Goal: Information Seeking & Learning: Learn about a topic

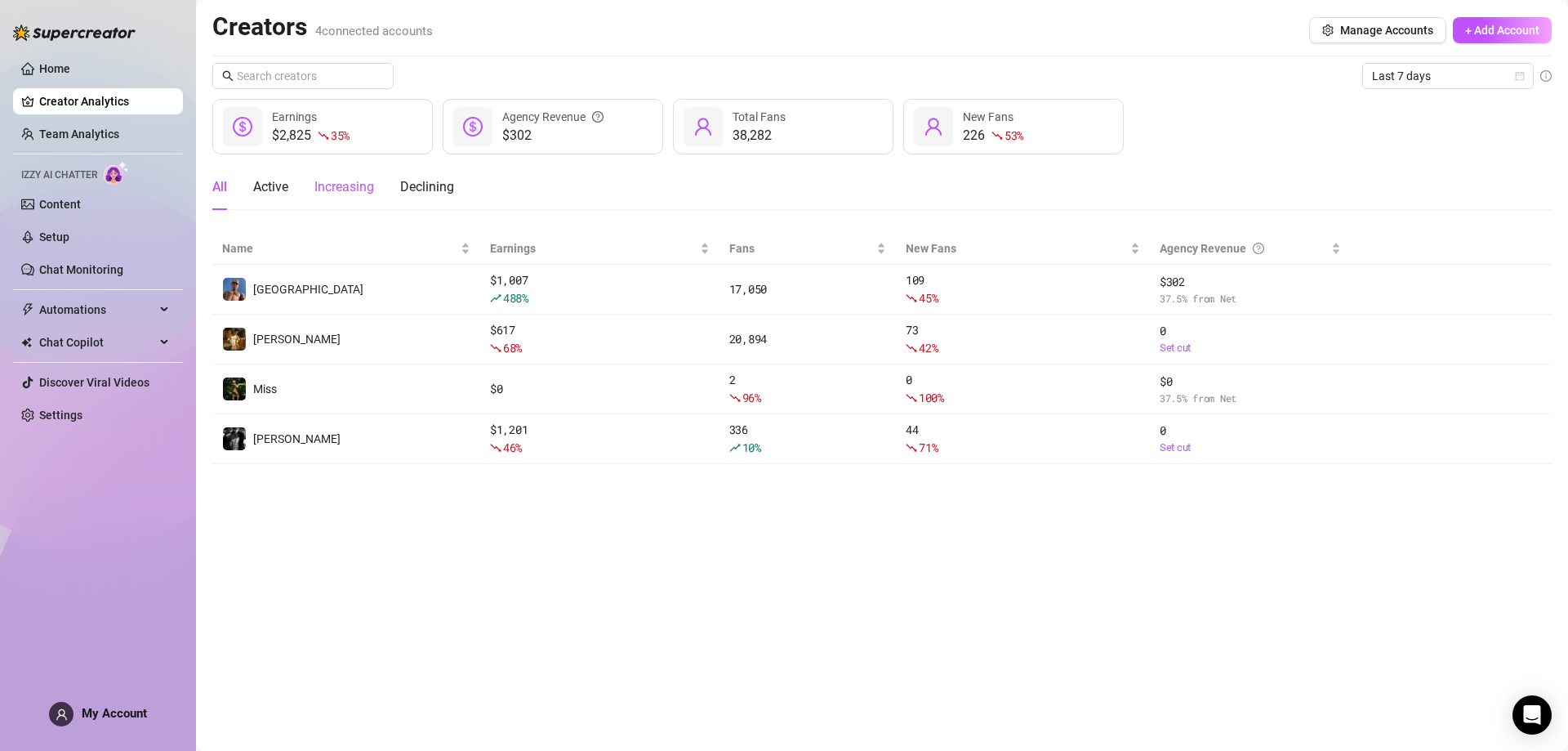
click at [346, 185] on div "Increasing" at bounding box center [344, 187] width 60 height 20
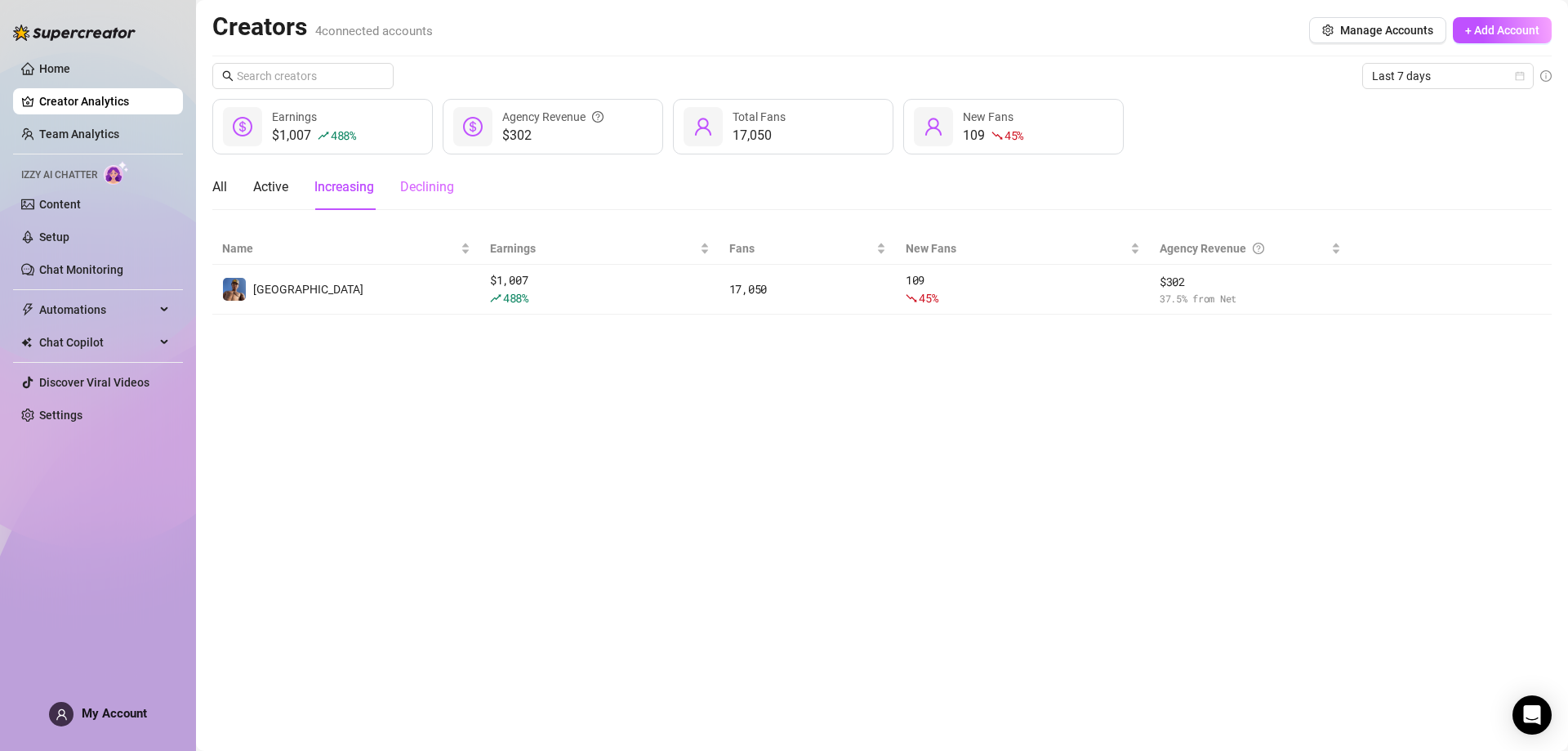
click at [415, 197] on div "Declining" at bounding box center [426, 187] width 54 height 45
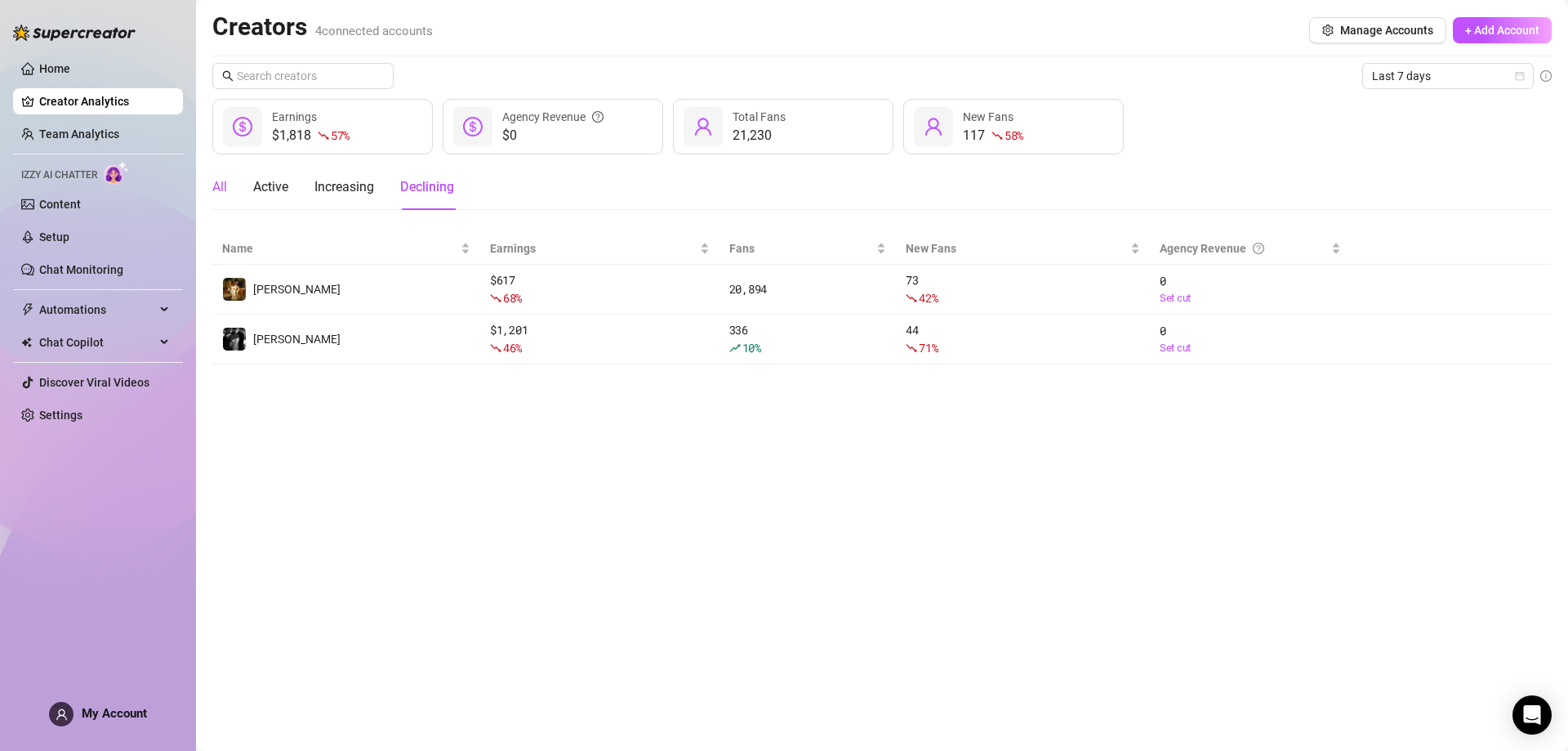
click at [227, 184] on div "All" at bounding box center [220, 187] width 15 height 20
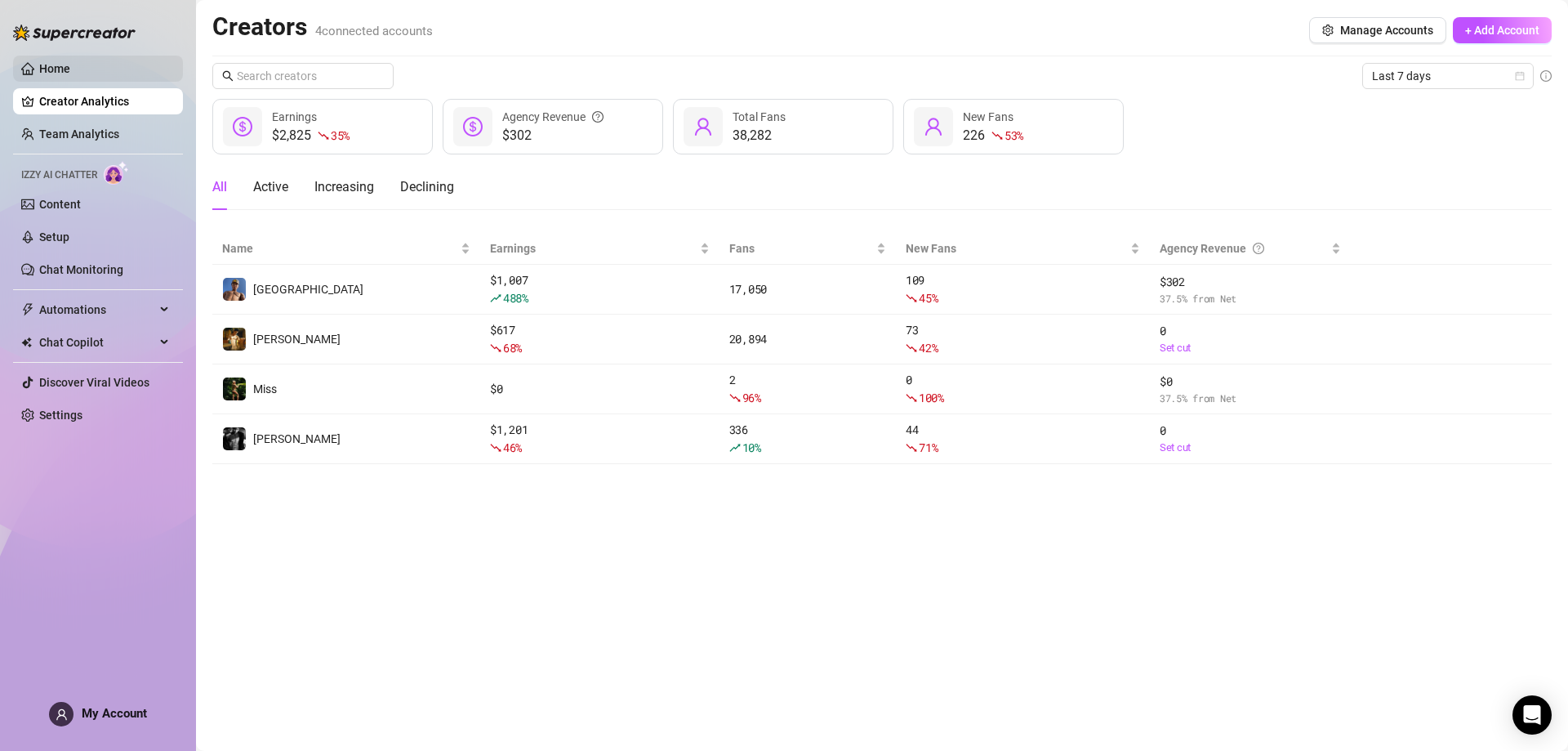
click at [66, 70] on link "Home" at bounding box center [55, 68] width 32 height 13
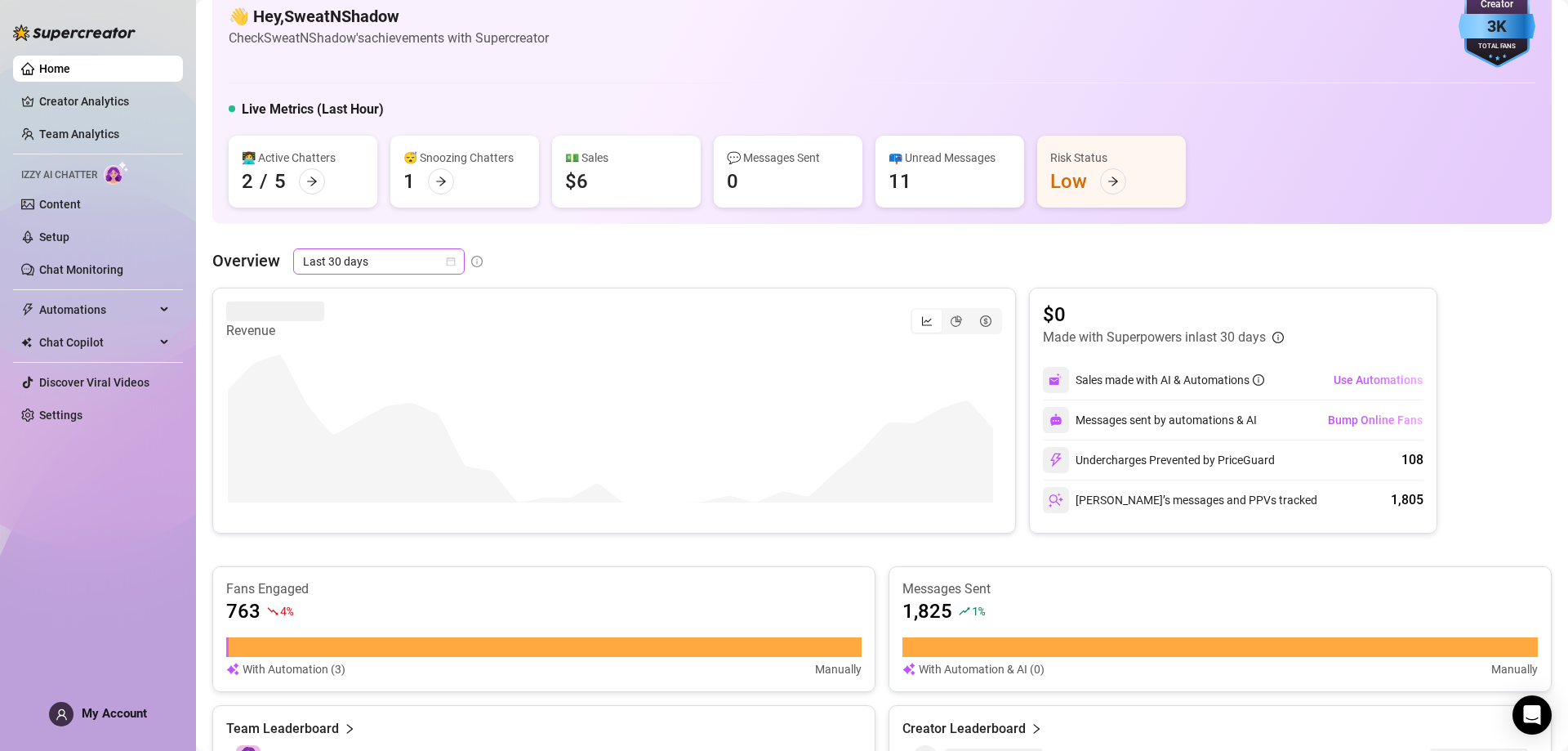
scroll to position [82, 0]
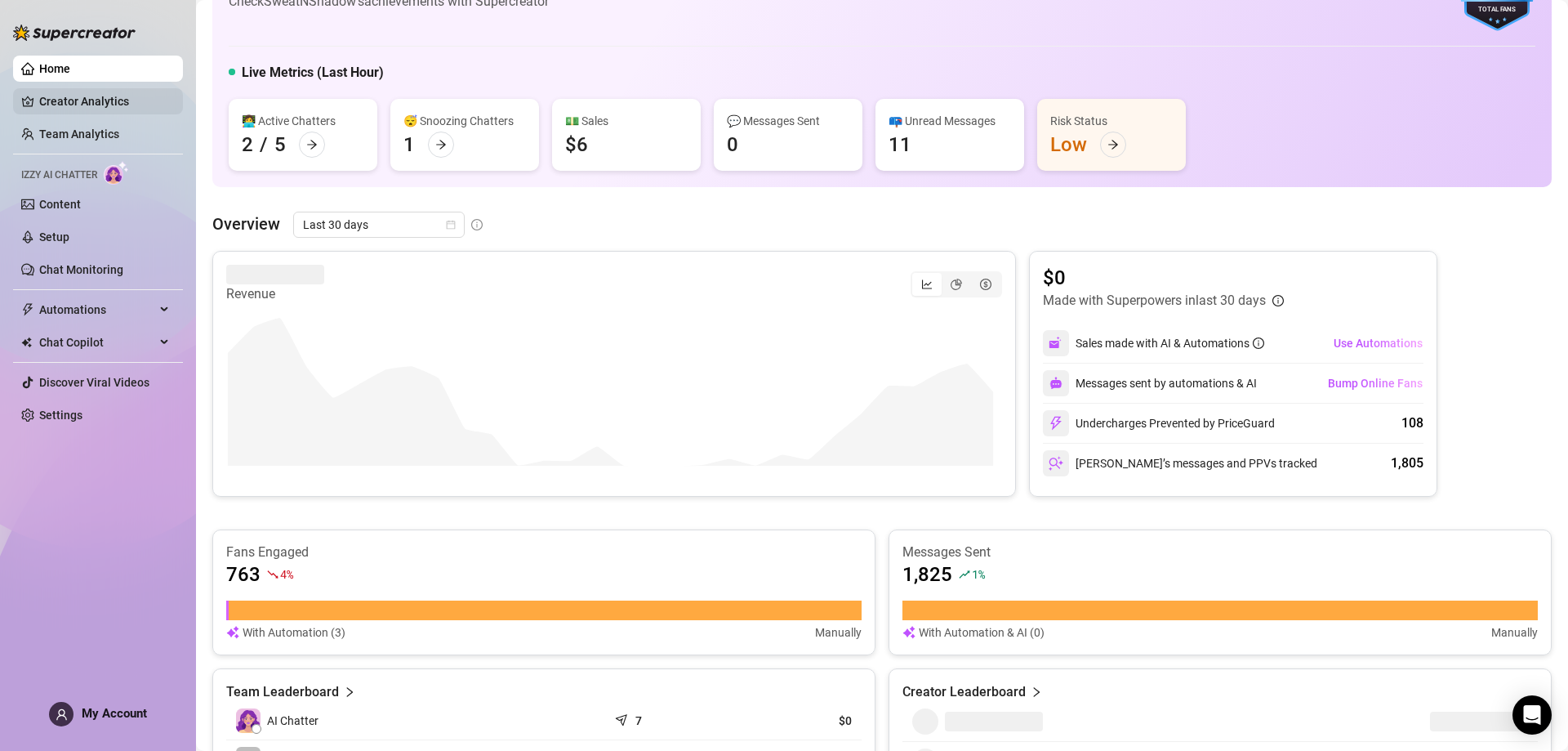
click at [115, 98] on link "Creator Analytics" at bounding box center [104, 102] width 131 height 27
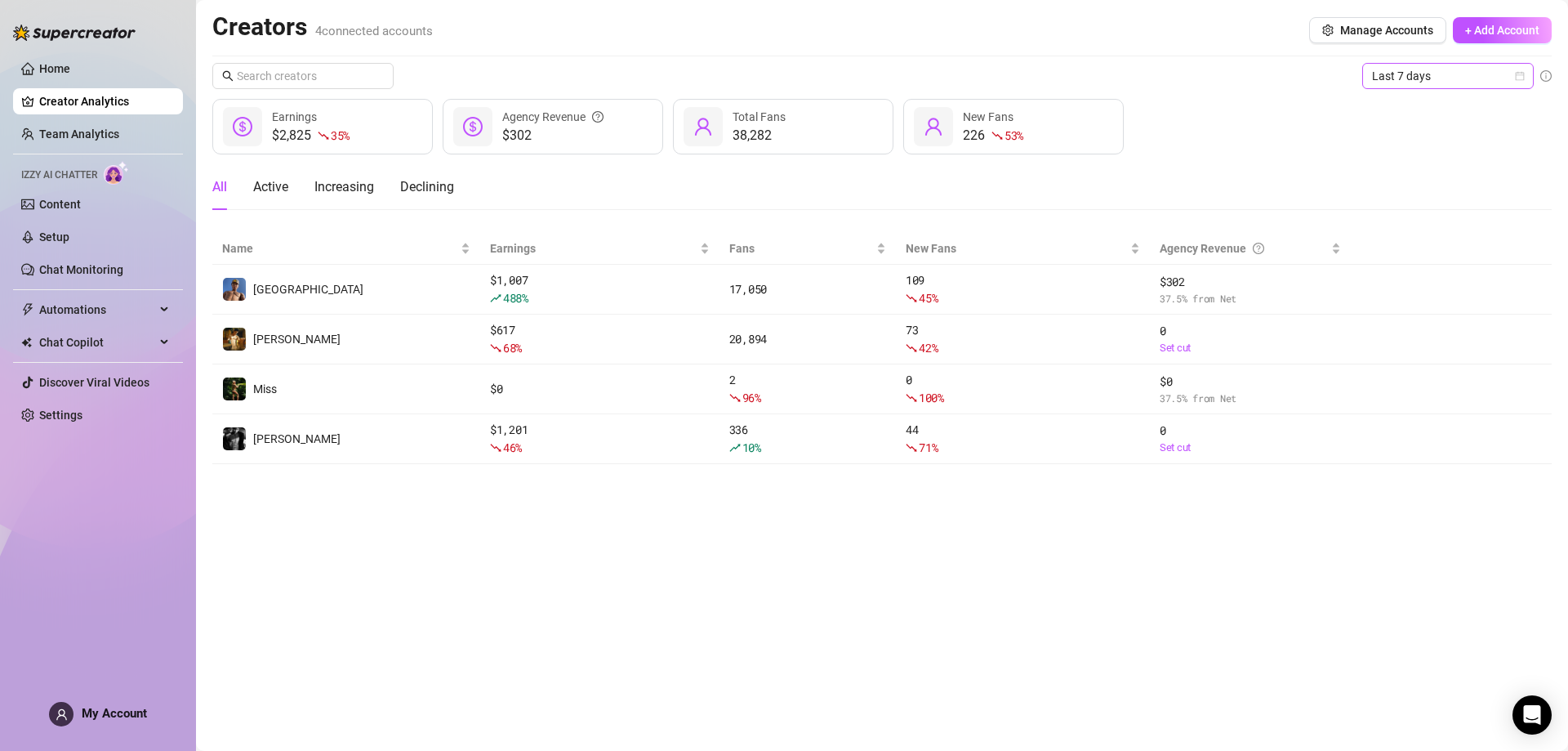
click at [1396, 79] on span "Last 7 days" at bounding box center [1448, 76] width 152 height 25
click at [1418, 152] on div "Last 30 days" at bounding box center [1449, 161] width 146 height 18
click at [70, 63] on link "Home" at bounding box center [55, 68] width 32 height 13
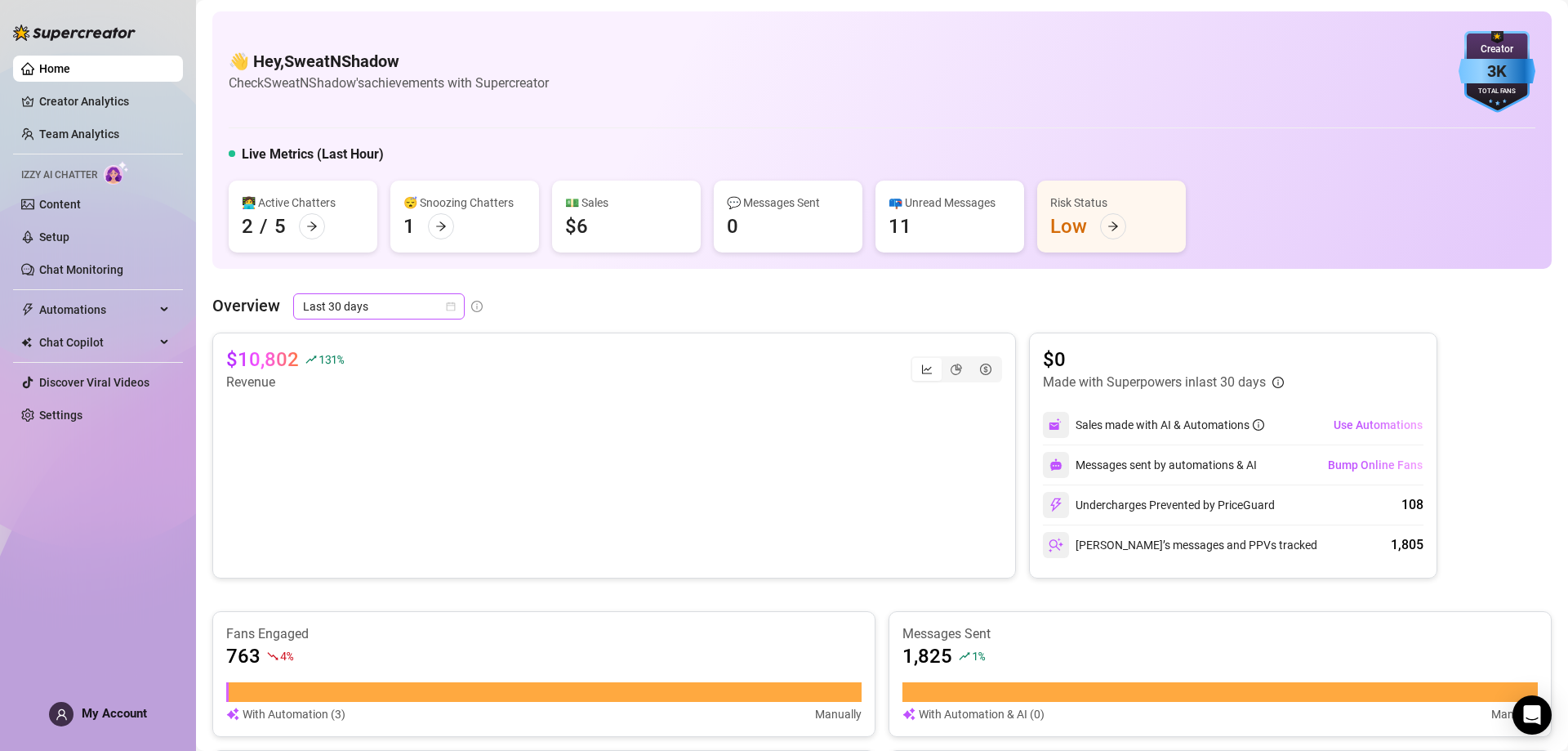
click at [357, 300] on span "Last 30 days" at bounding box center [379, 307] width 152 height 25
click at [376, 411] on div "Last 90 days" at bounding box center [378, 418] width 146 height 18
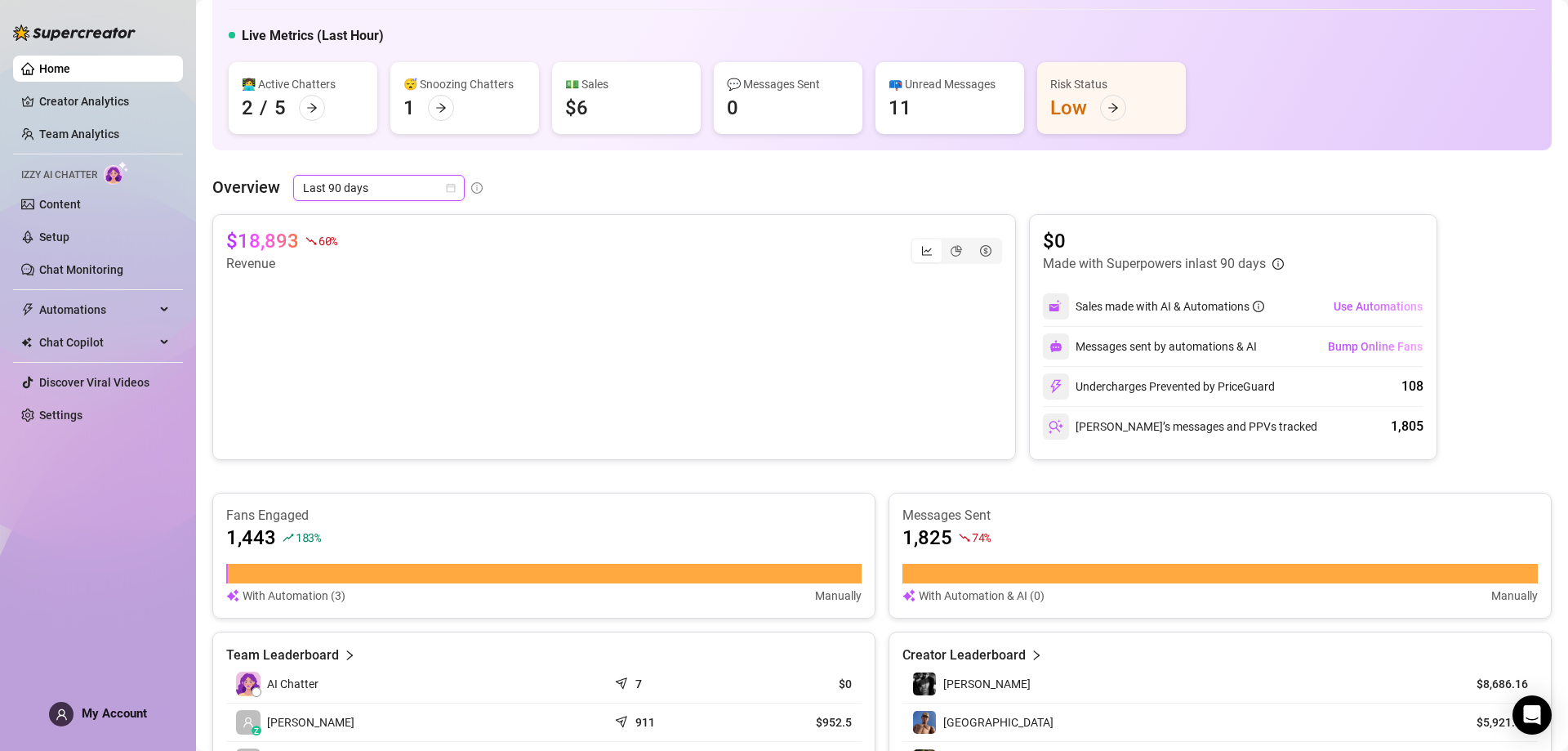
scroll to position [82, 0]
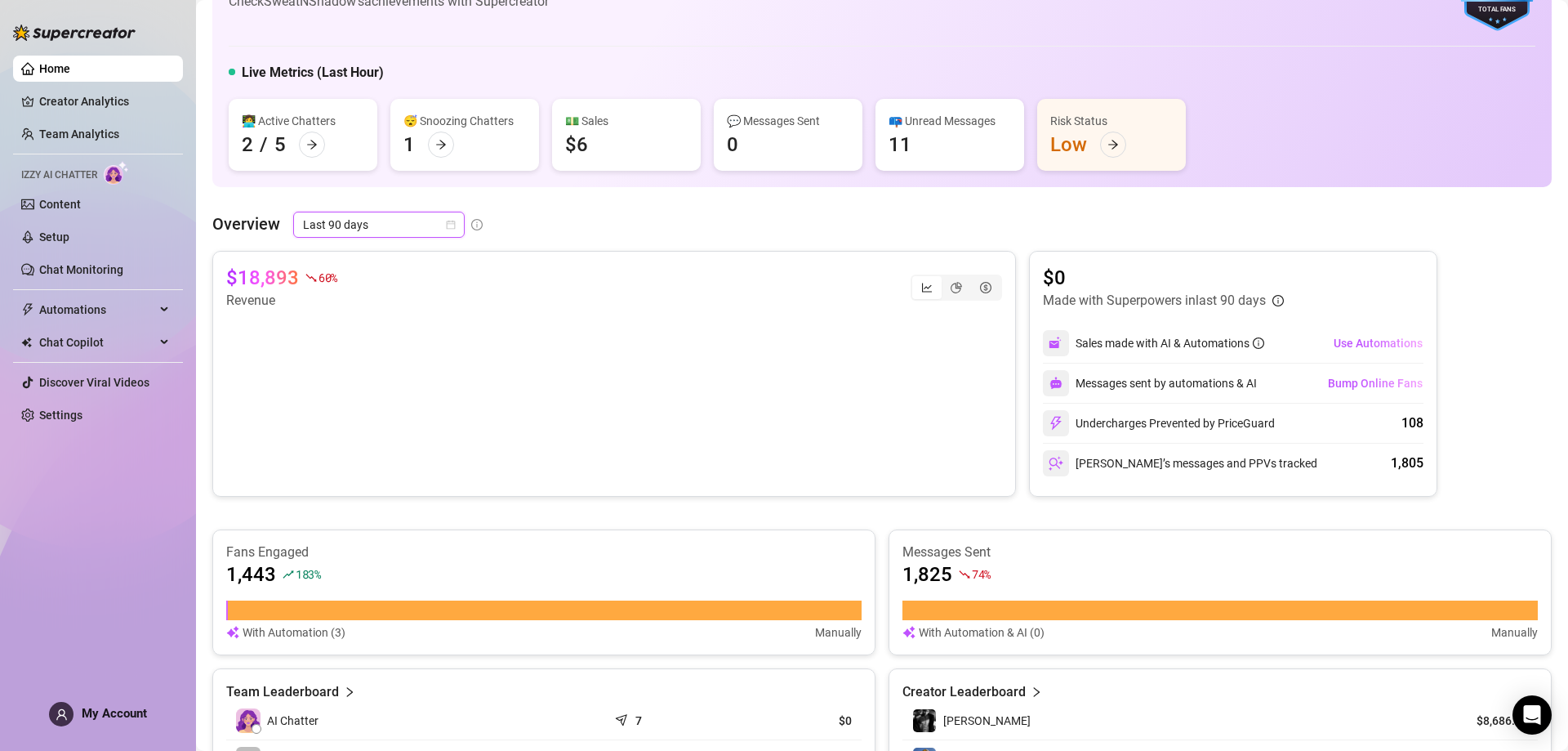
click at [400, 218] on span "Last 90 days" at bounding box center [379, 225] width 152 height 25
click at [415, 228] on span "Last 90 days" at bounding box center [379, 225] width 152 height 25
click at [407, 211] on div "👋 Hey, SweatNShadow Check SweatNShadow's achievements with Supercreator 3K Crea…" at bounding box center [882, 589] width 1339 height 1319
click at [407, 212] on div "Last 90 days" at bounding box center [379, 225] width 171 height 27
click at [390, 289] on div "Last 7 days" at bounding box center [378, 284] width 146 height 18
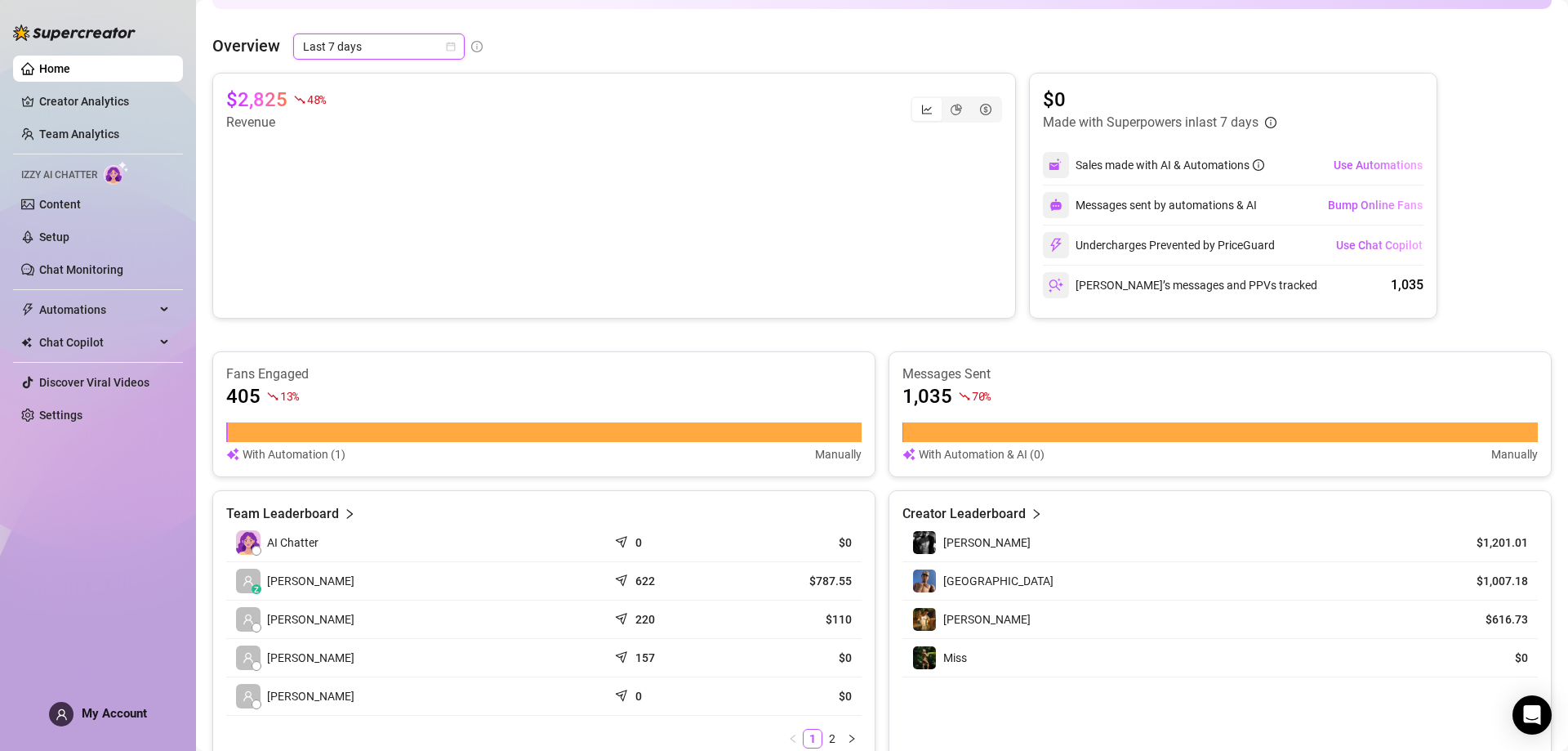
scroll to position [245, 0]
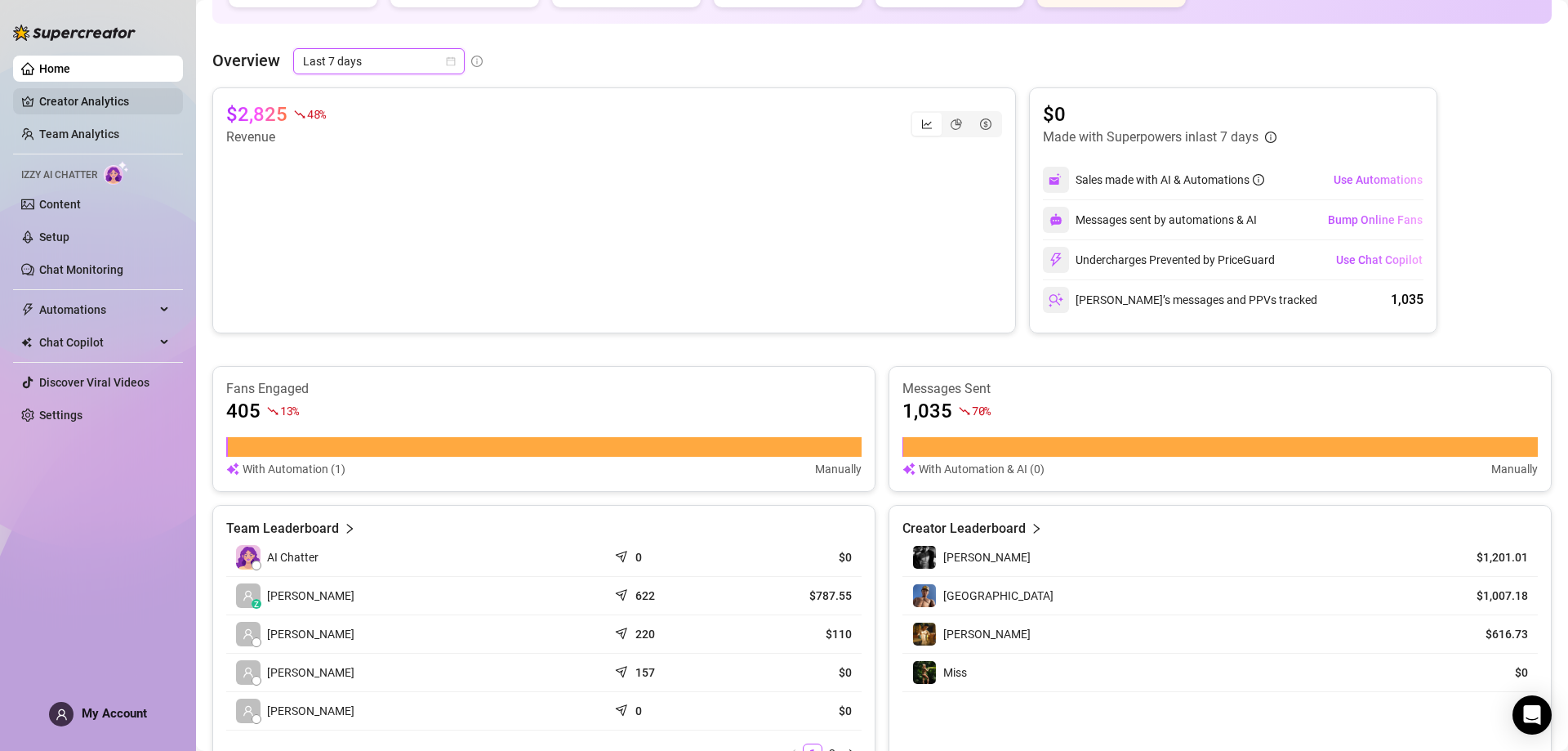
click at [135, 103] on link "Creator Analytics" at bounding box center [104, 102] width 131 height 27
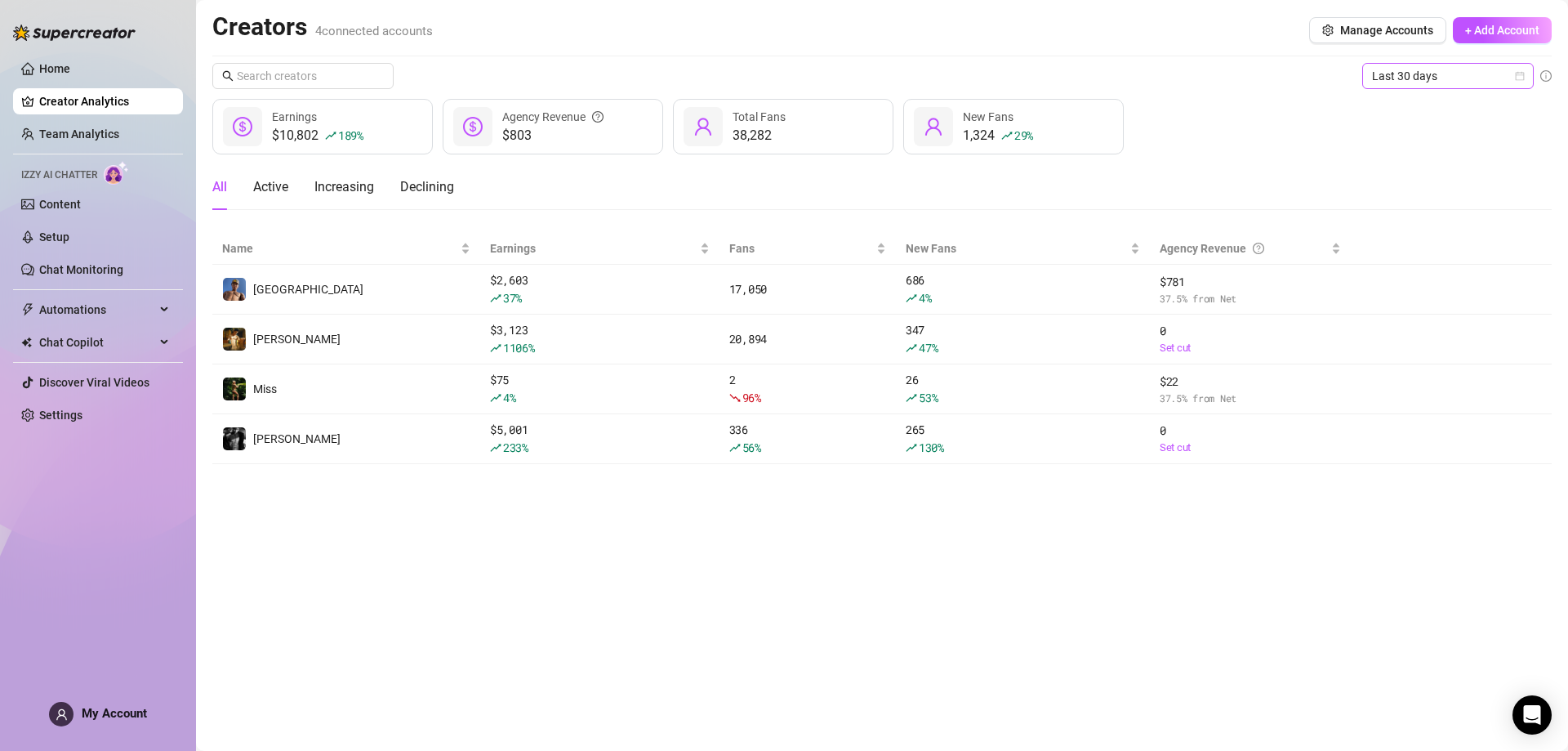
click at [1440, 79] on span "Last 30 days" at bounding box center [1448, 76] width 152 height 25
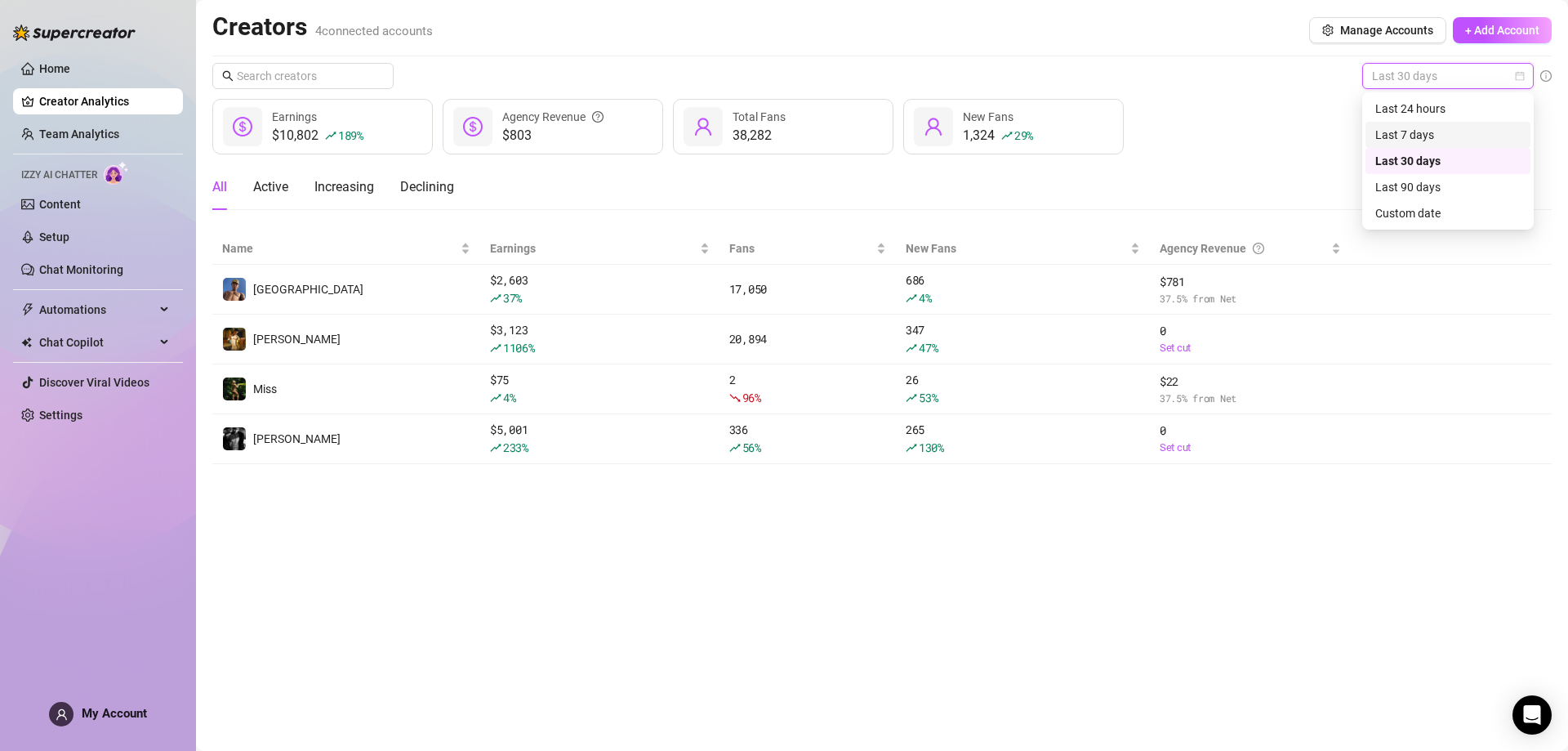
click at [1437, 129] on div "Last 7 days" at bounding box center [1449, 135] width 146 height 18
click at [1439, 73] on span "Last 7 days" at bounding box center [1448, 76] width 152 height 25
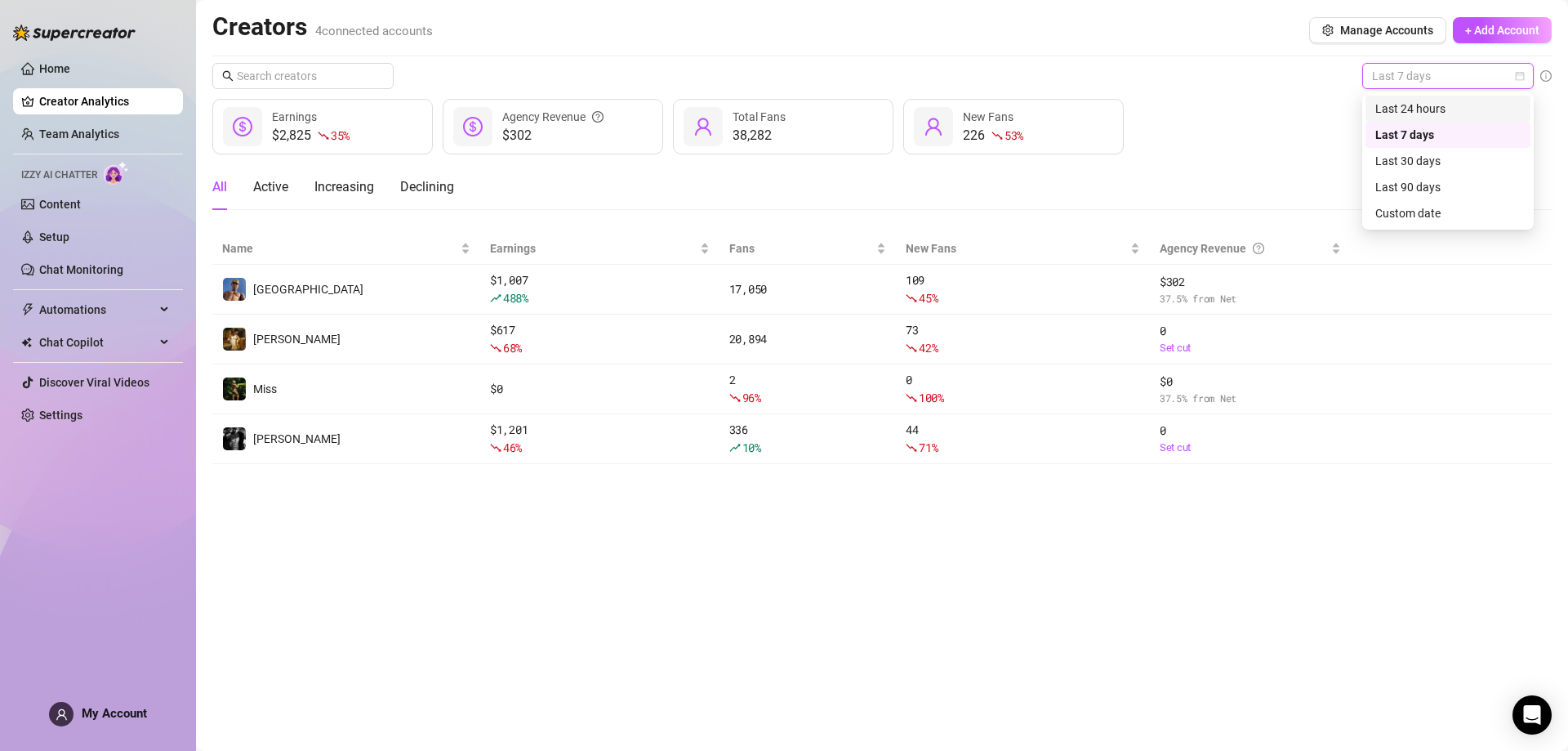
click at [1421, 99] on div "Last 24 hours" at bounding box center [1449, 108] width 165 height 27
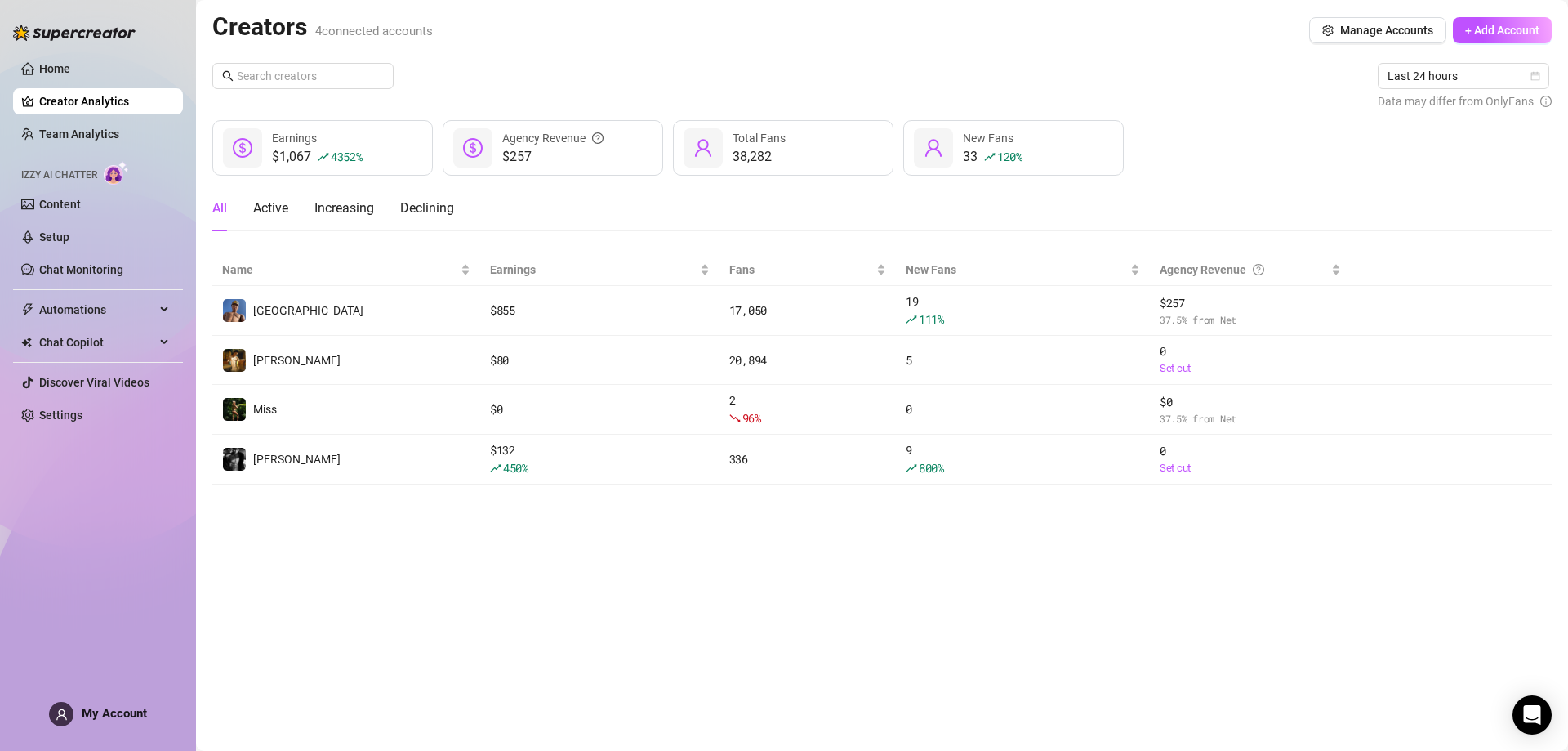
click at [111, 131] on link "Team Analytics" at bounding box center [79, 133] width 80 height 13
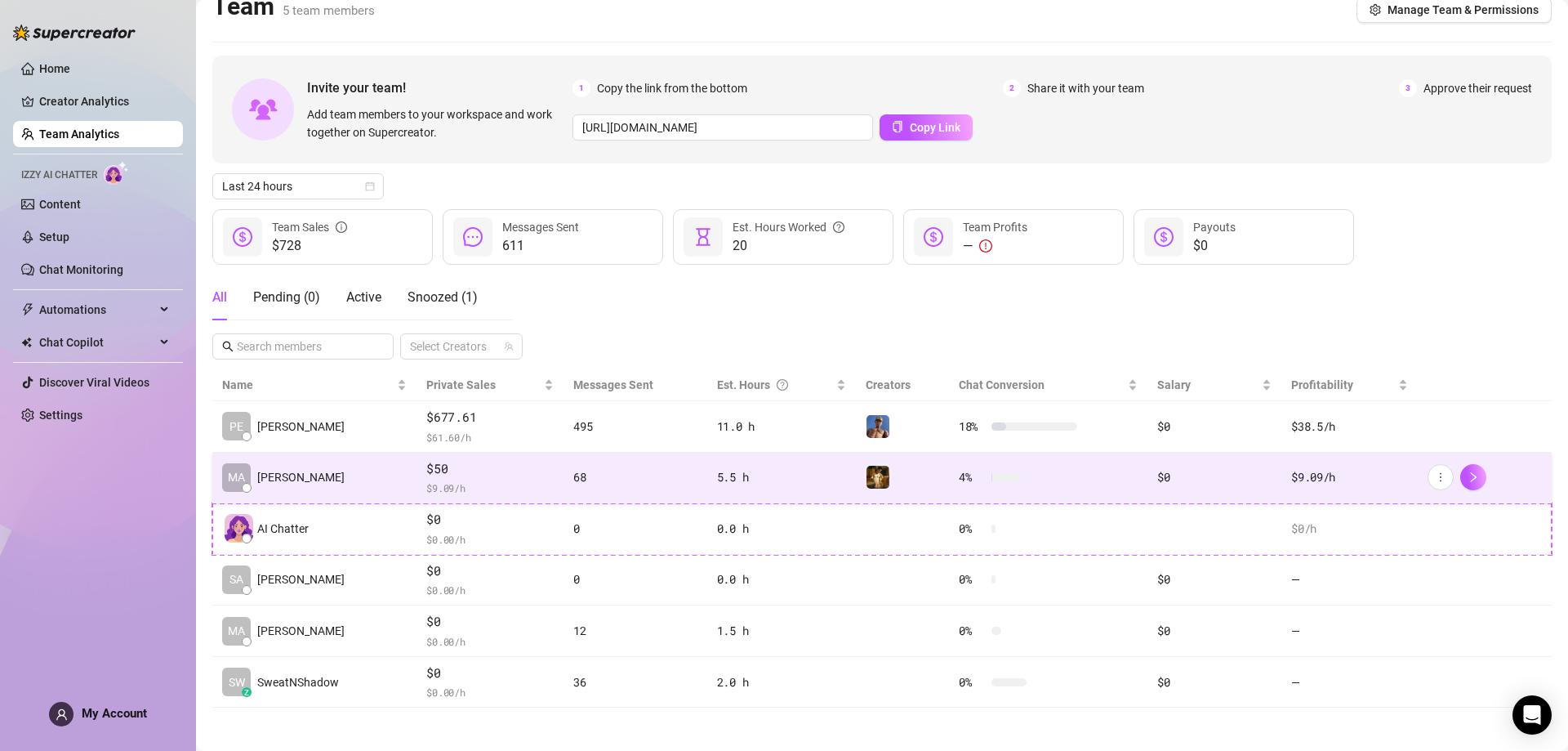
scroll to position [27, 0]
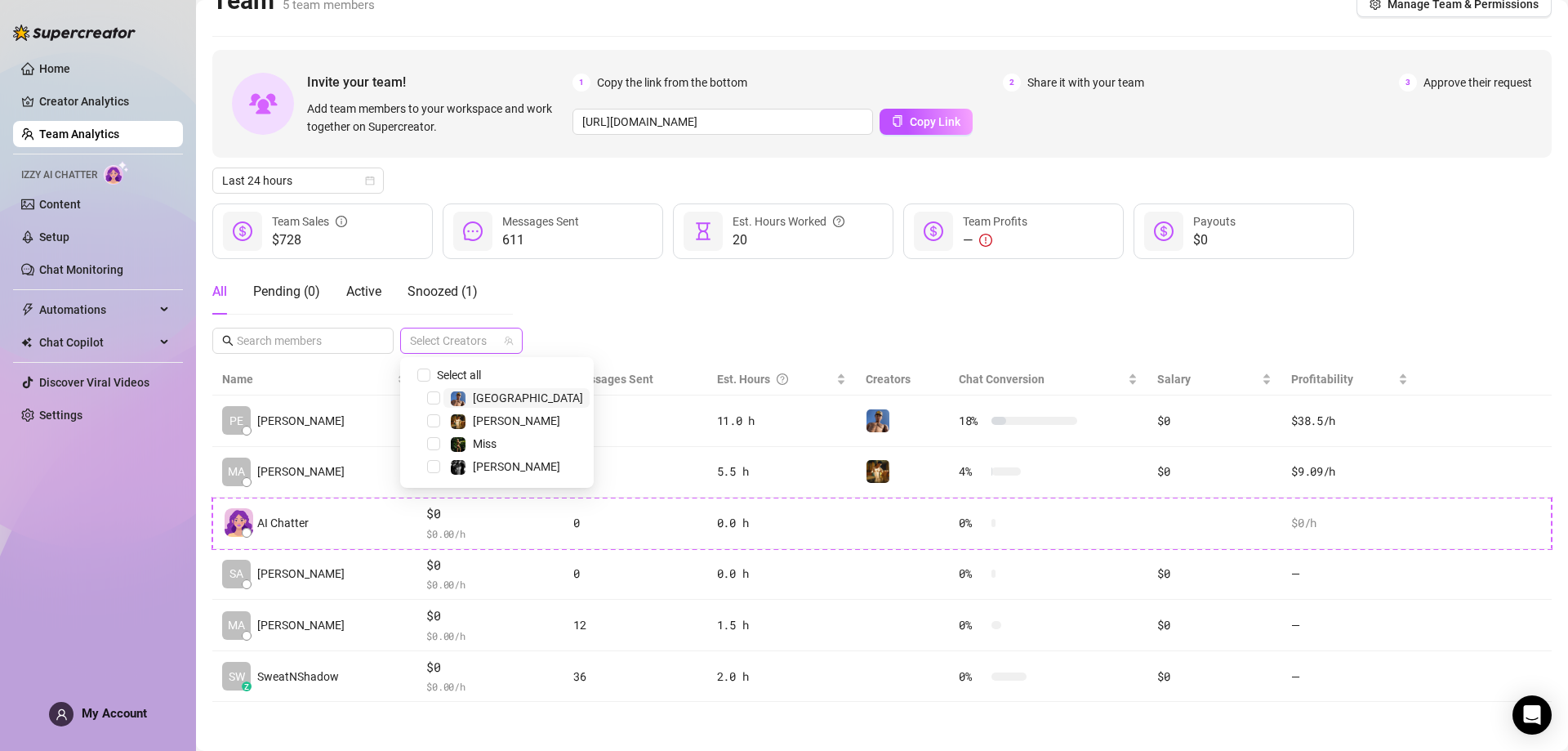
click at [457, 346] on div at bounding box center [453, 340] width 98 height 23
click at [432, 395] on span "Select tree node" at bounding box center [433, 397] width 13 height 13
click at [560, 311] on div "All Pending ( 0 ) Active Snoozed ( 1 ) 1 Accounts" at bounding box center [882, 311] width 1339 height 85
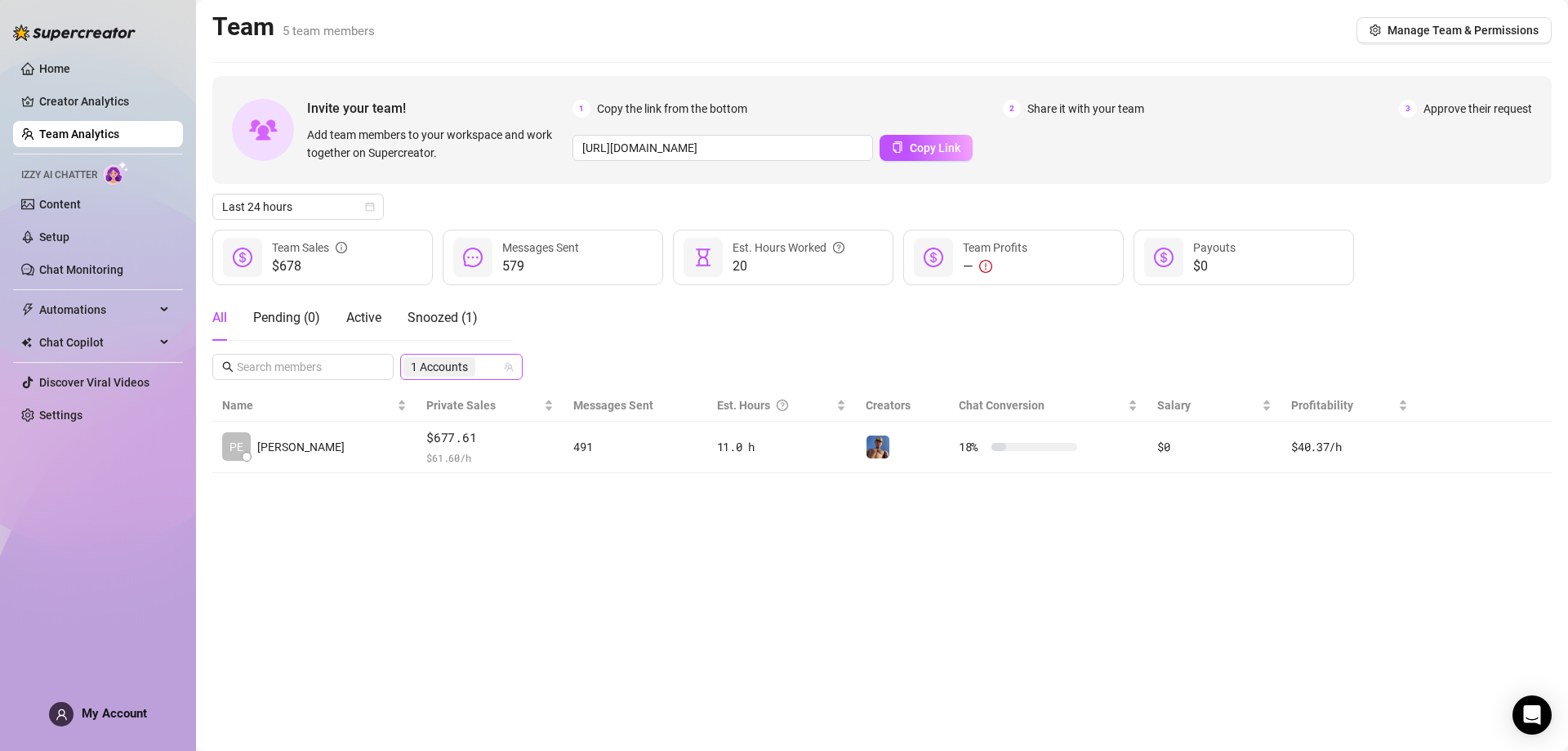
click at [467, 355] on div "1 Accounts" at bounding box center [461, 367] width 122 height 27
click at [432, 441] on span "Select tree node" at bounding box center [433, 446] width 13 height 13
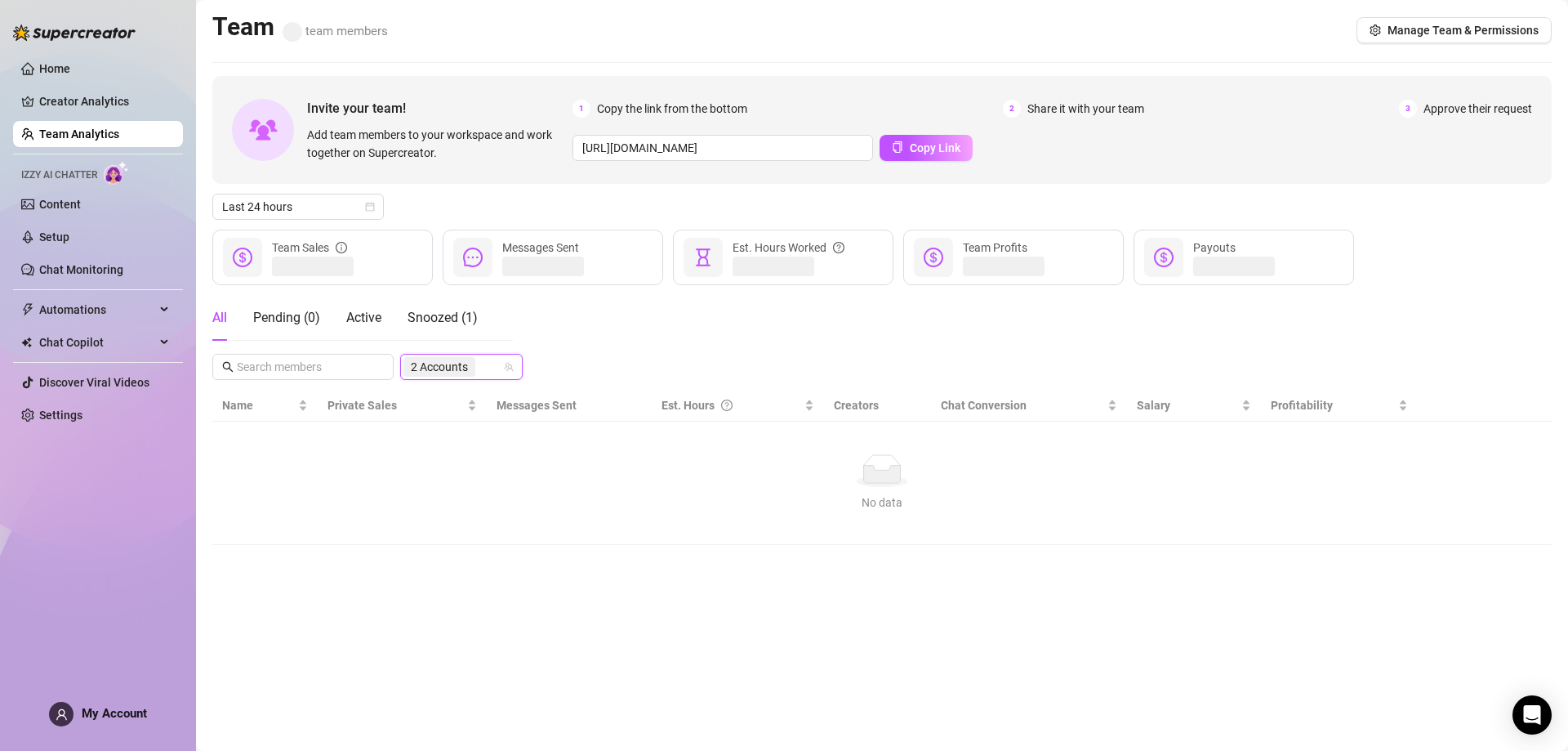
click at [578, 309] on div "All Pending ( 0 ) Active Snoozed ( 1 ) 165161984, 1815961 2 Accounts" at bounding box center [882, 337] width 1339 height 85
